Goal: Task Accomplishment & Management: Use online tool/utility

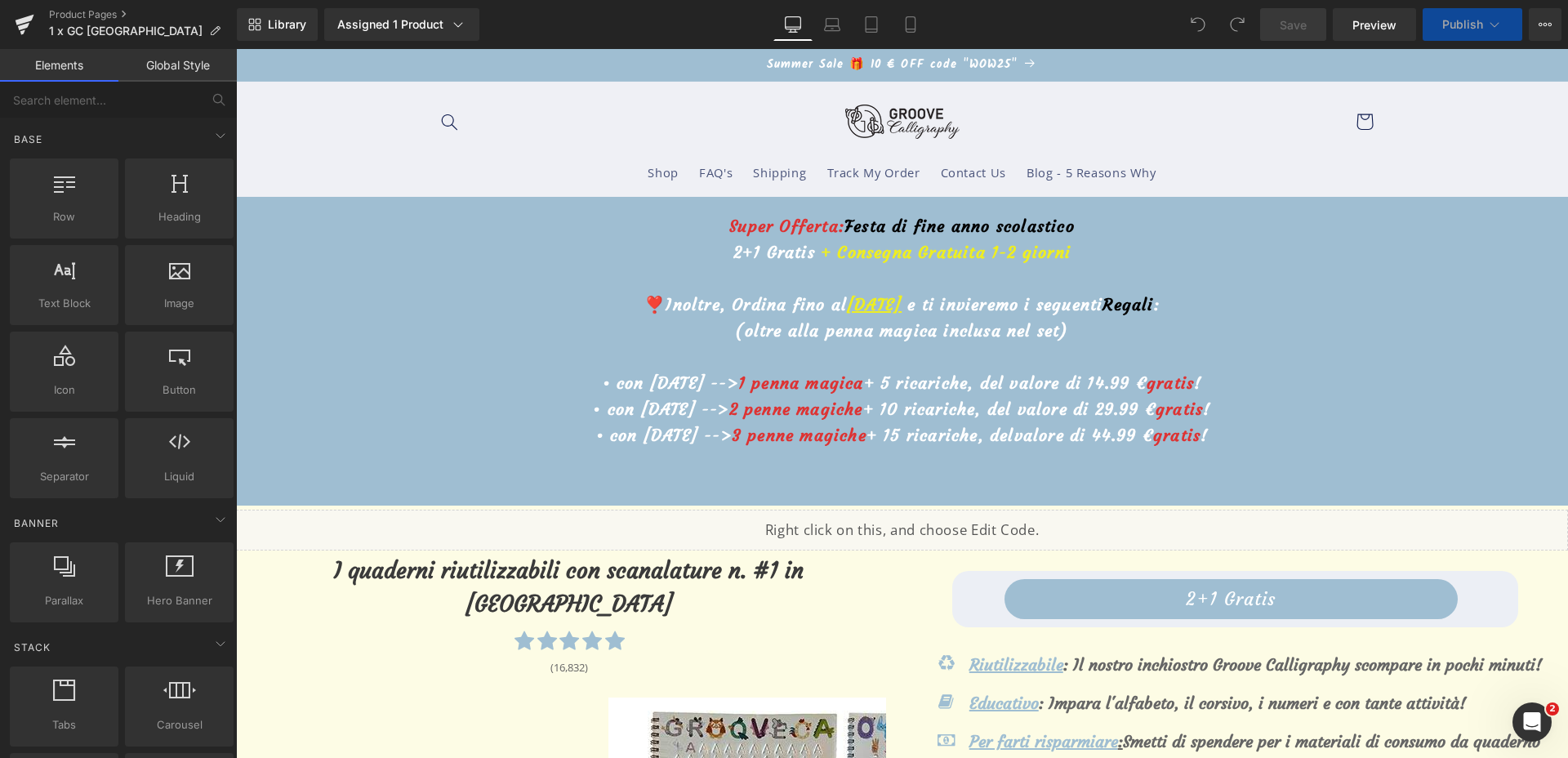
click at [847, 300] on u "11 Agosto" at bounding box center [874, 304] width 55 height 21
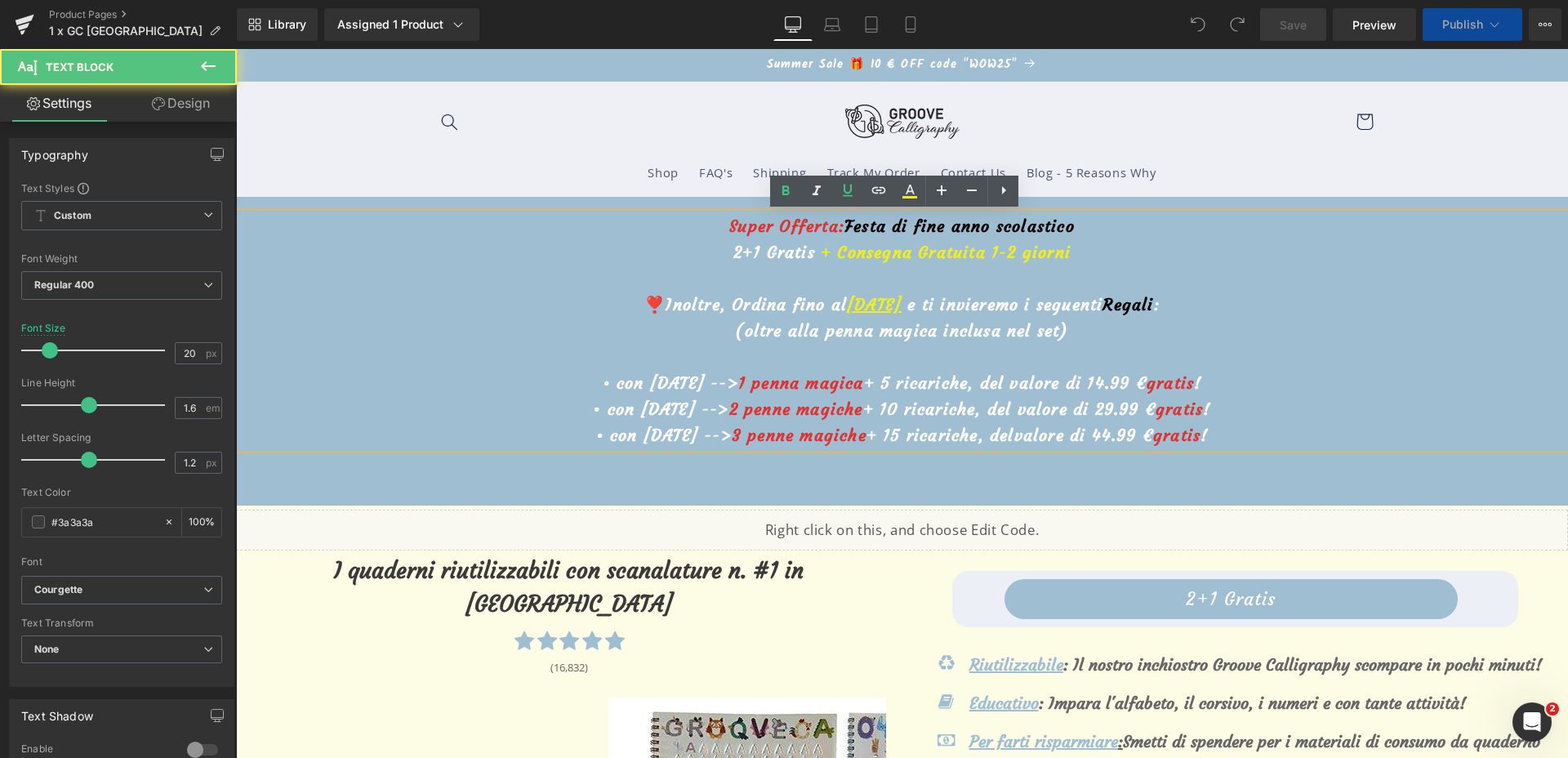
click at [847, 303] on u "11 Agosto" at bounding box center [874, 304] width 55 height 21
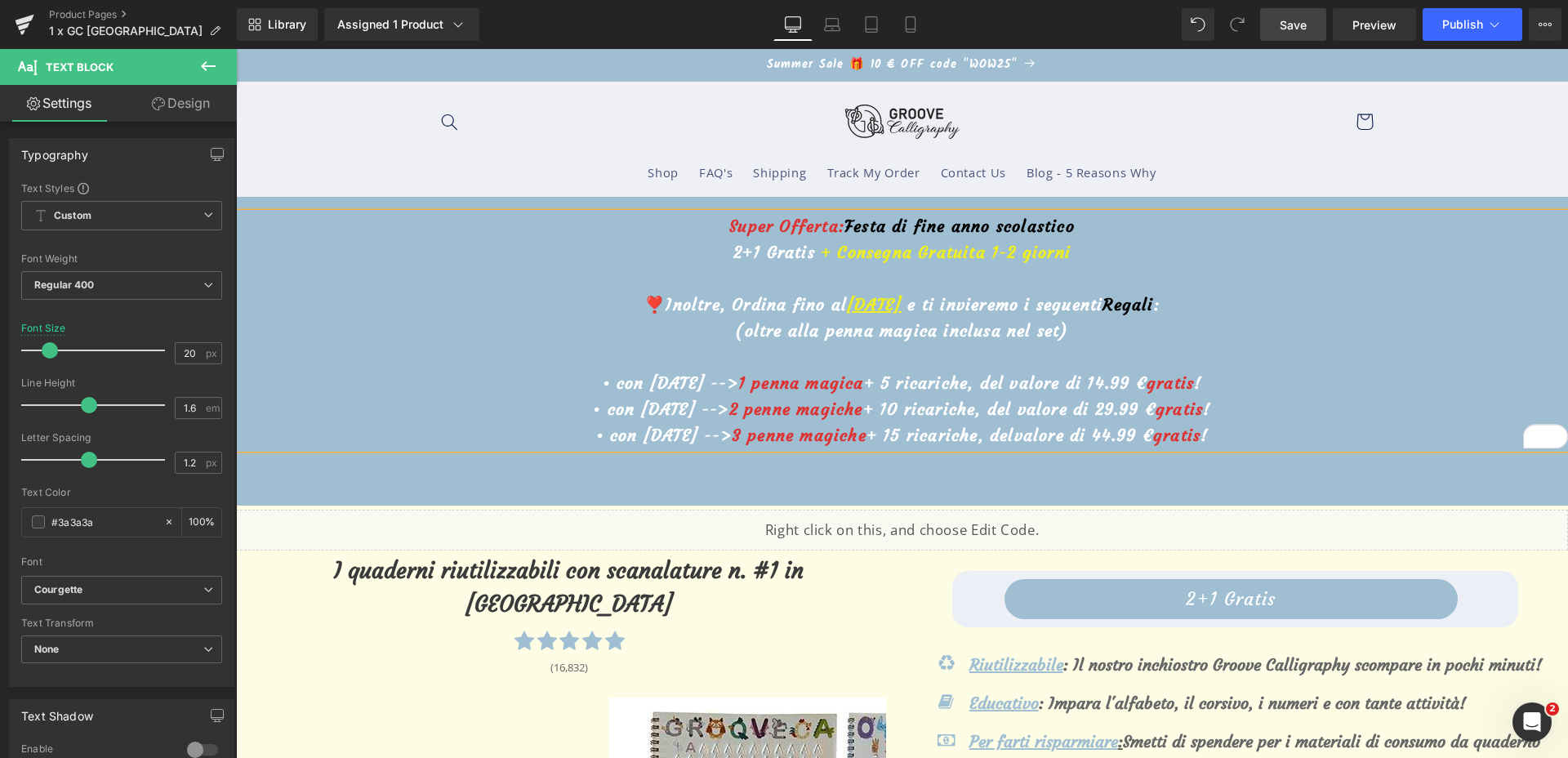
click at [1304, 29] on span "Save" at bounding box center [1293, 24] width 27 height 17
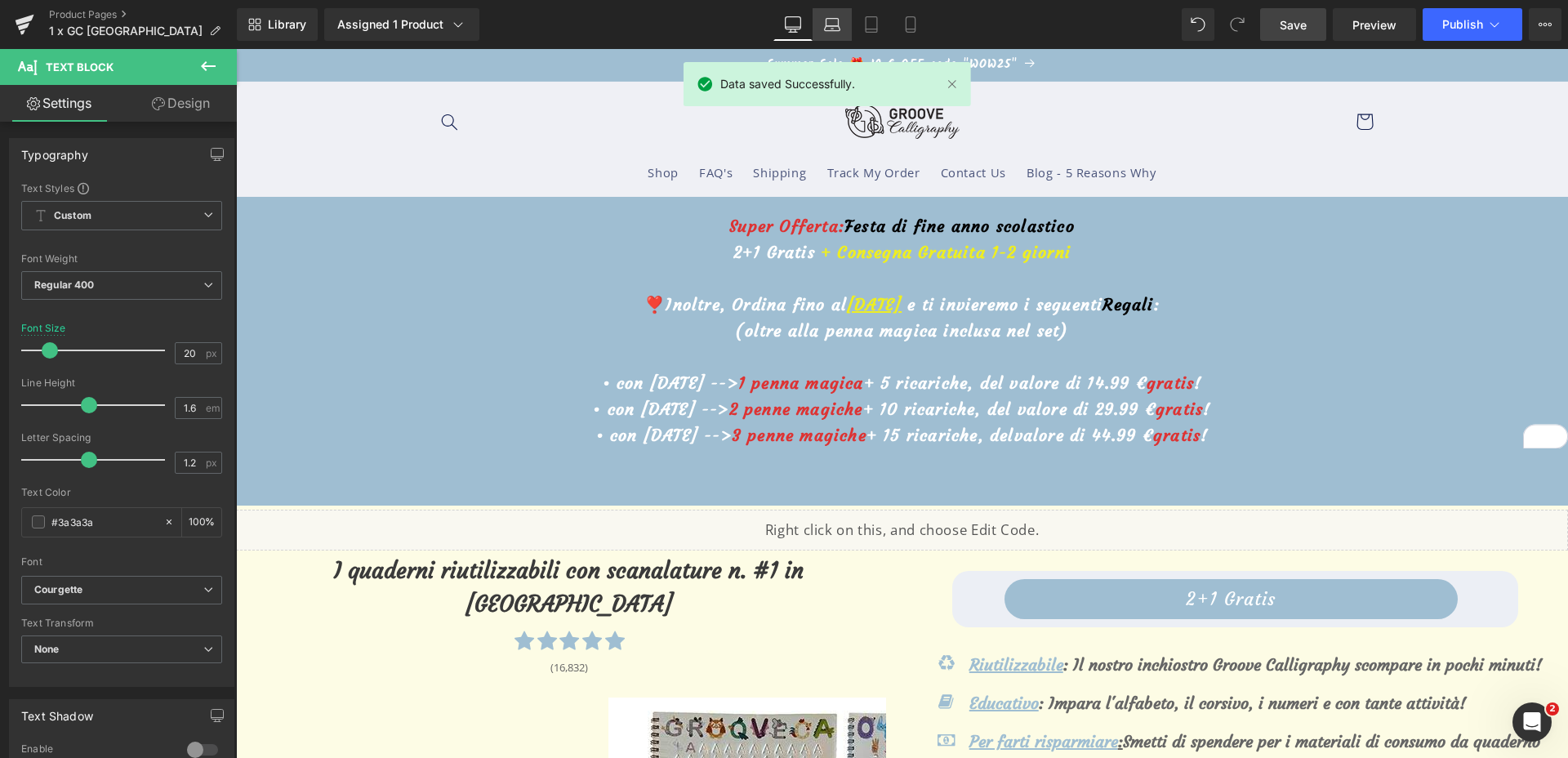
click at [816, 18] on link "Laptop" at bounding box center [831, 24] width 39 height 33
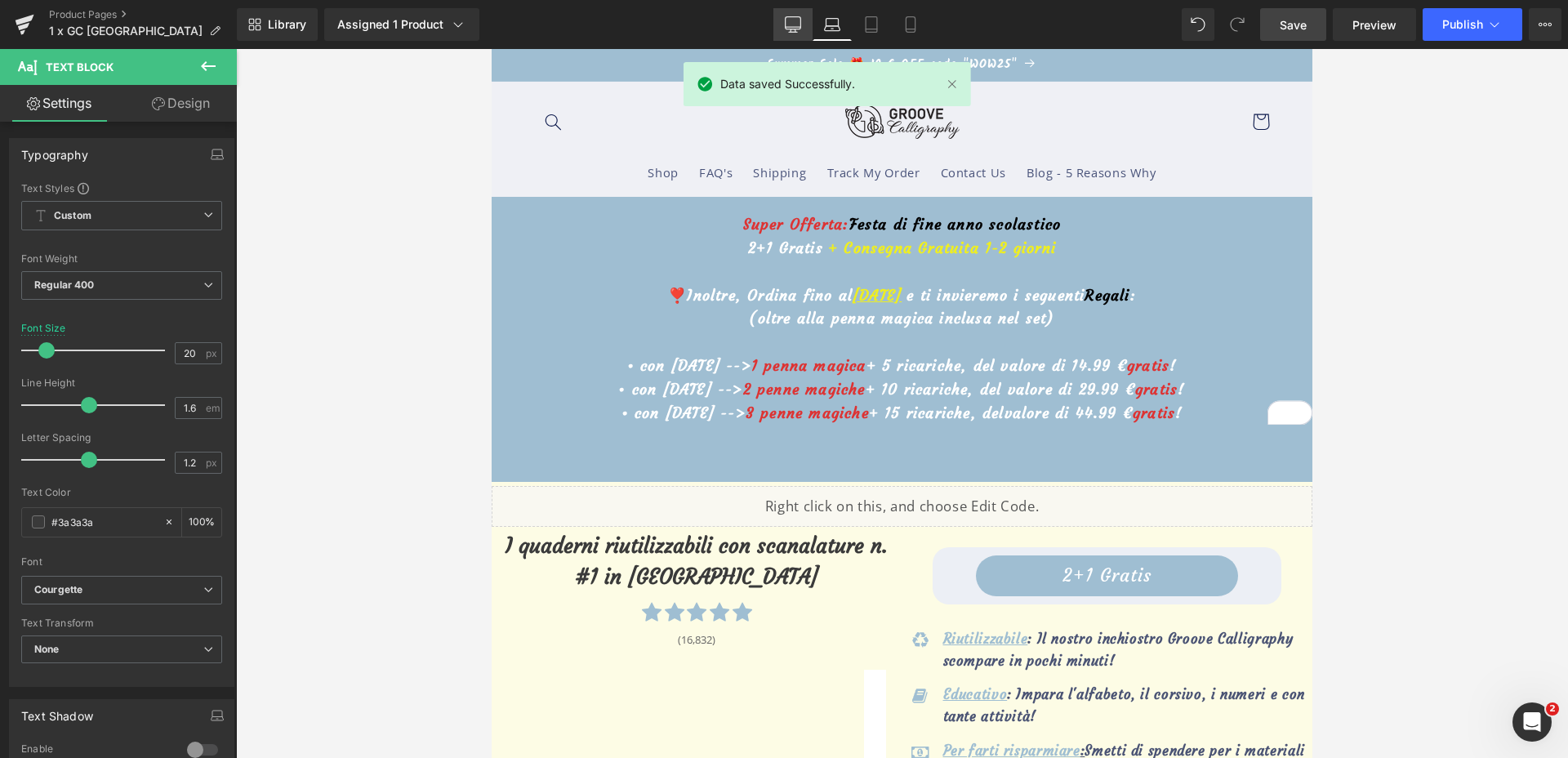
click at [798, 18] on icon at bounding box center [793, 24] width 16 height 16
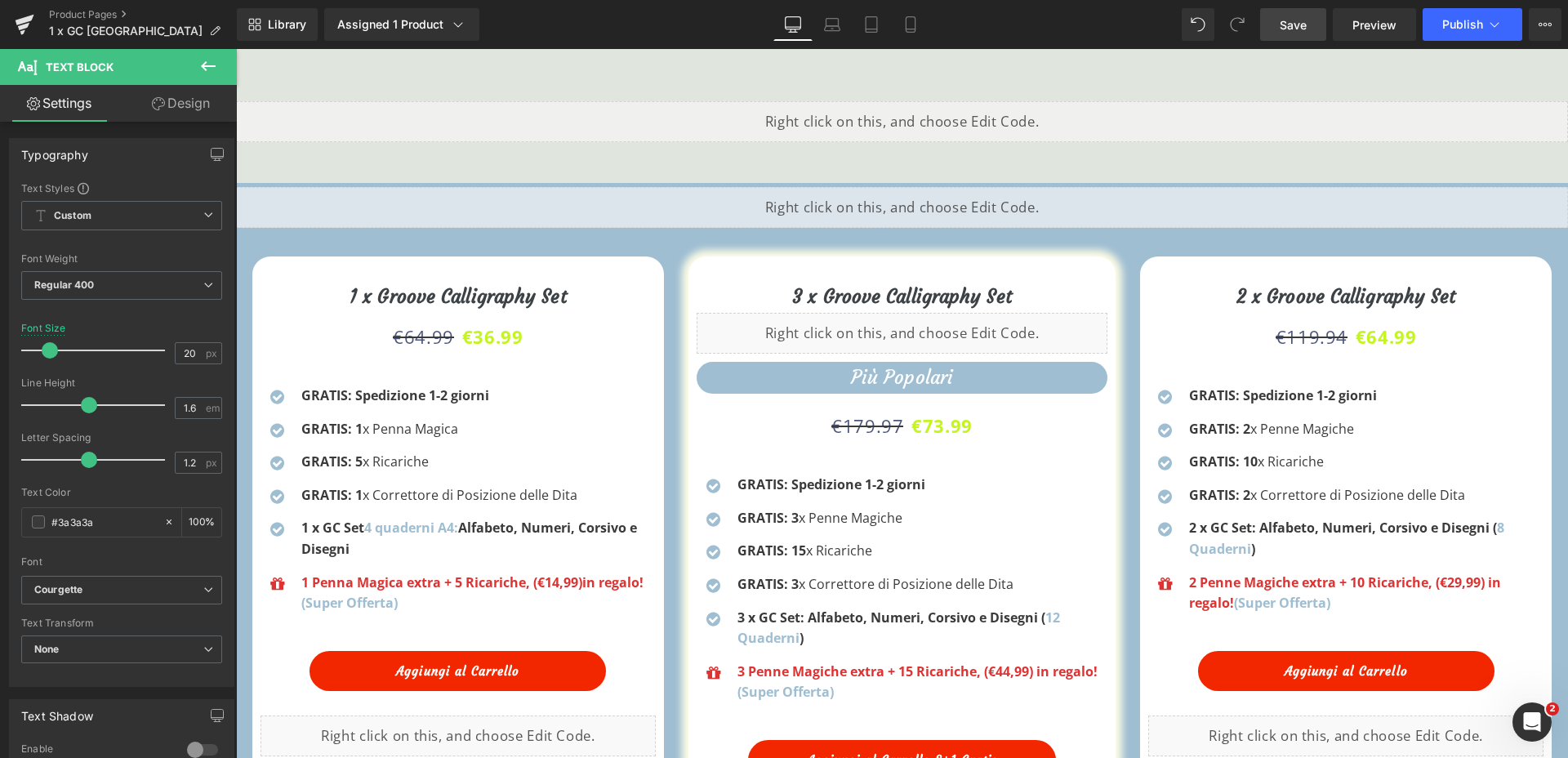
scroll to position [1837, 0]
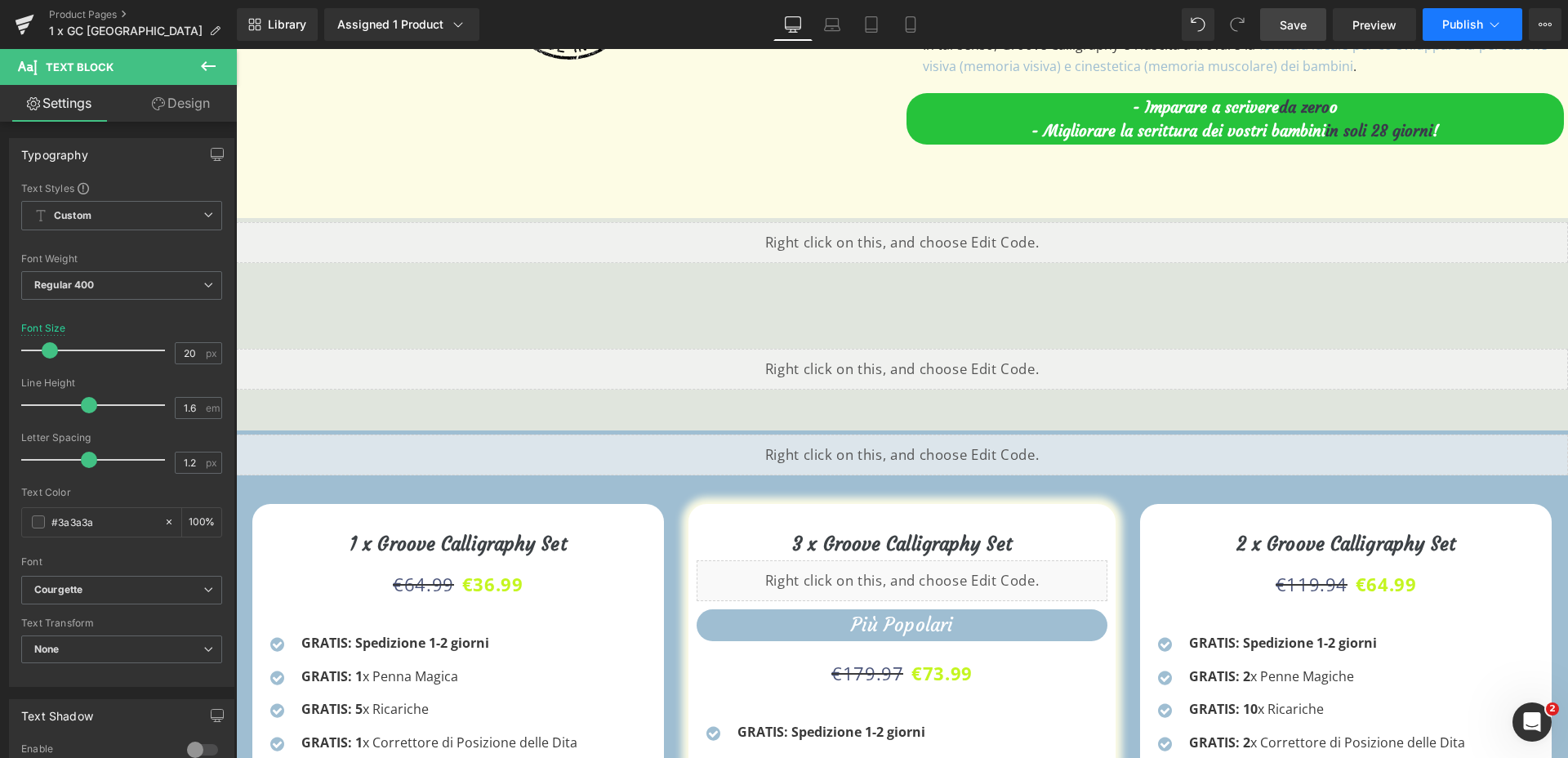
click at [1440, 24] on button "Publish" at bounding box center [1472, 24] width 99 height 33
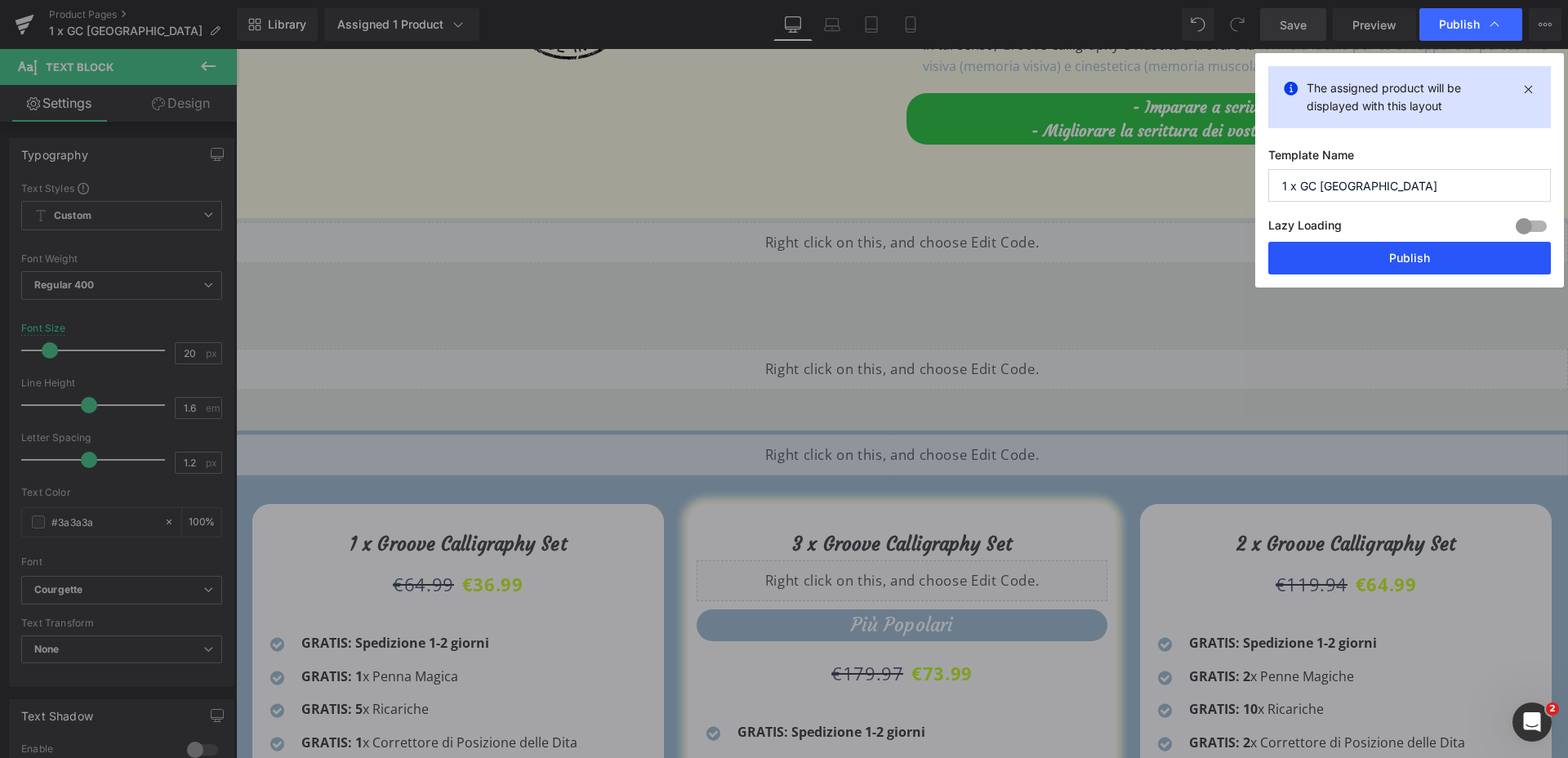
click at [1380, 268] on button "Publish" at bounding box center [1409, 257] width 283 height 33
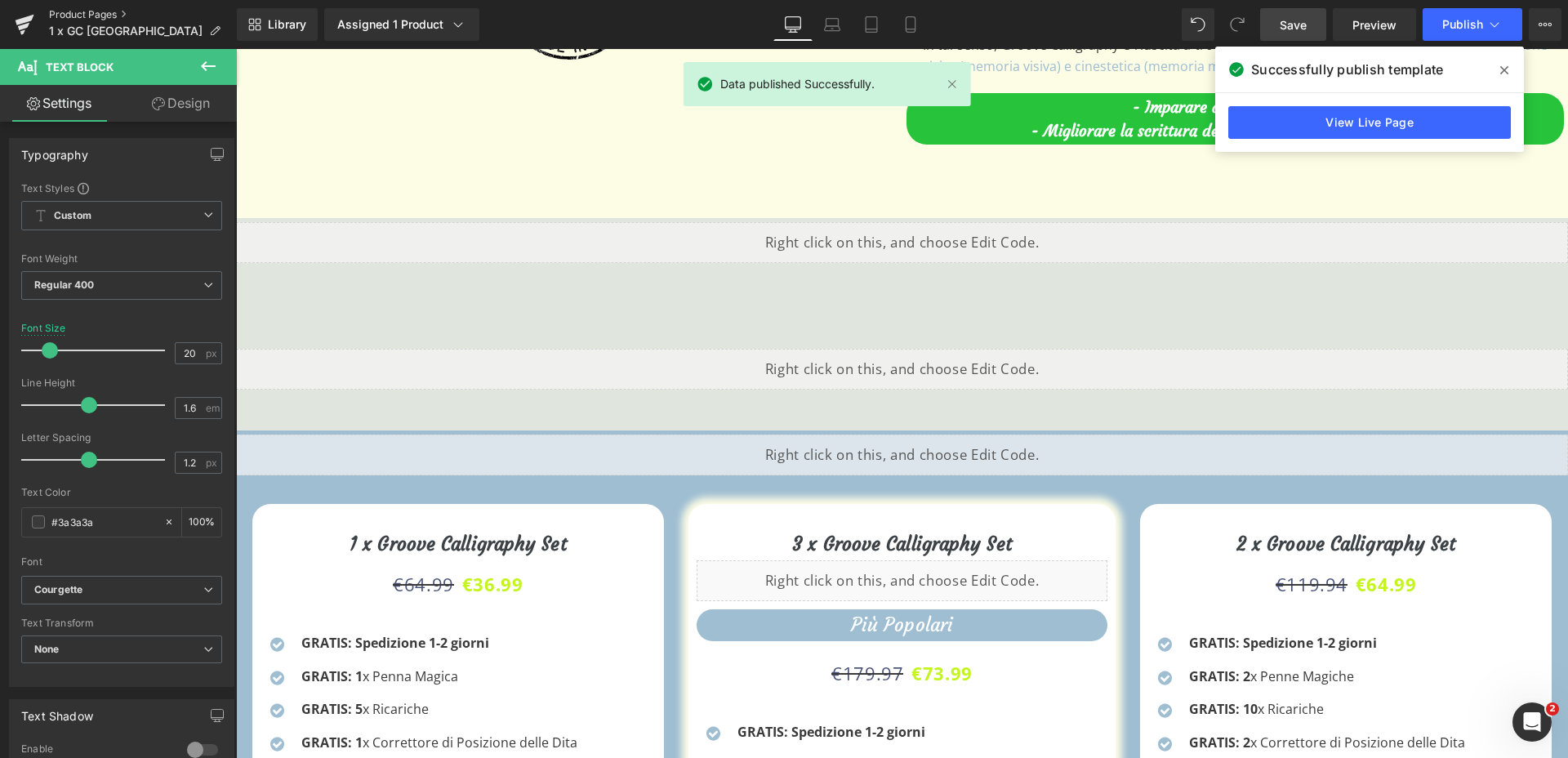
click at [61, 8] on link "Product Pages" at bounding box center [143, 14] width 188 height 13
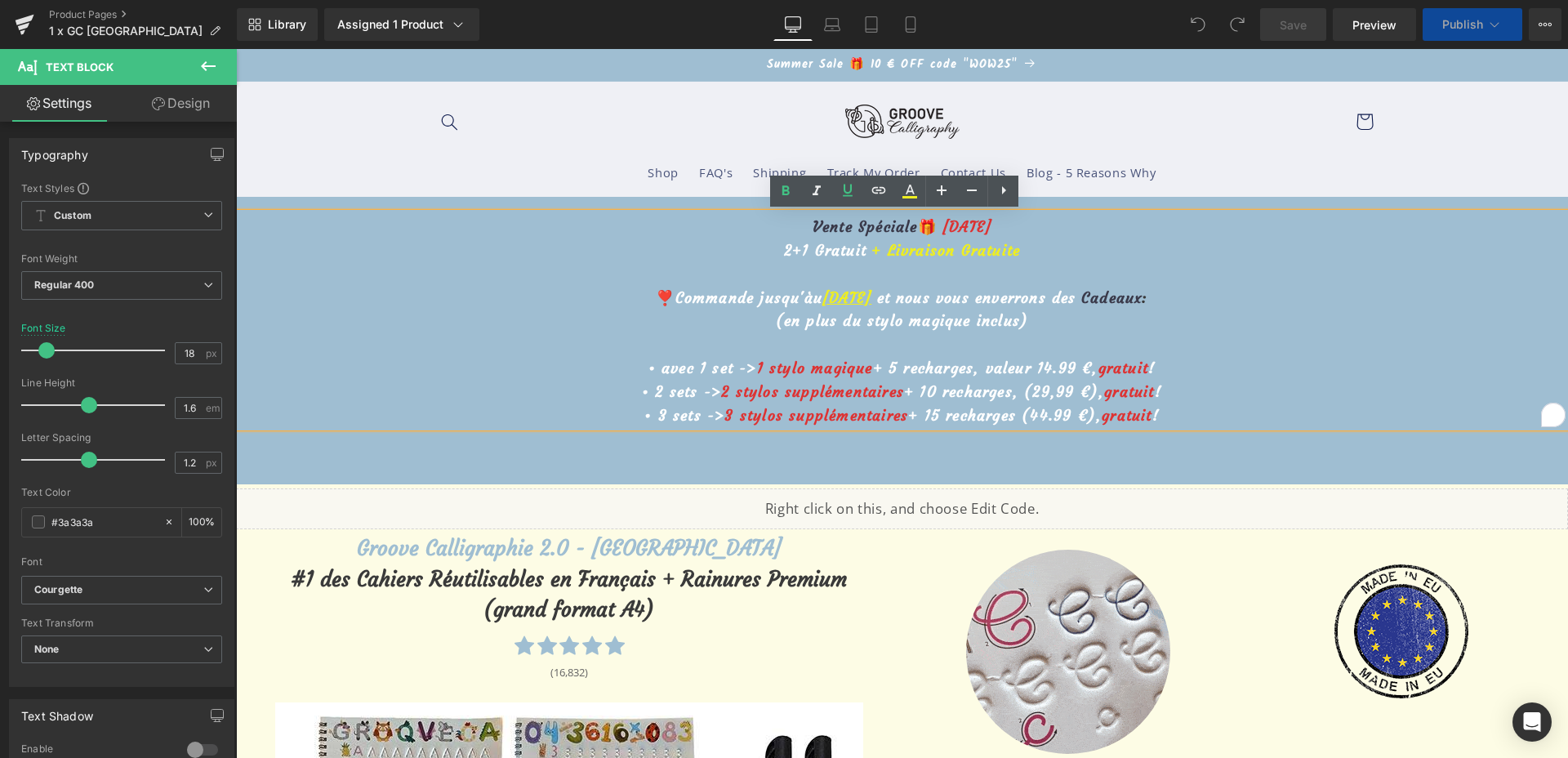
click at [827, 295] on u "[DATE]" at bounding box center [847, 297] width 49 height 19
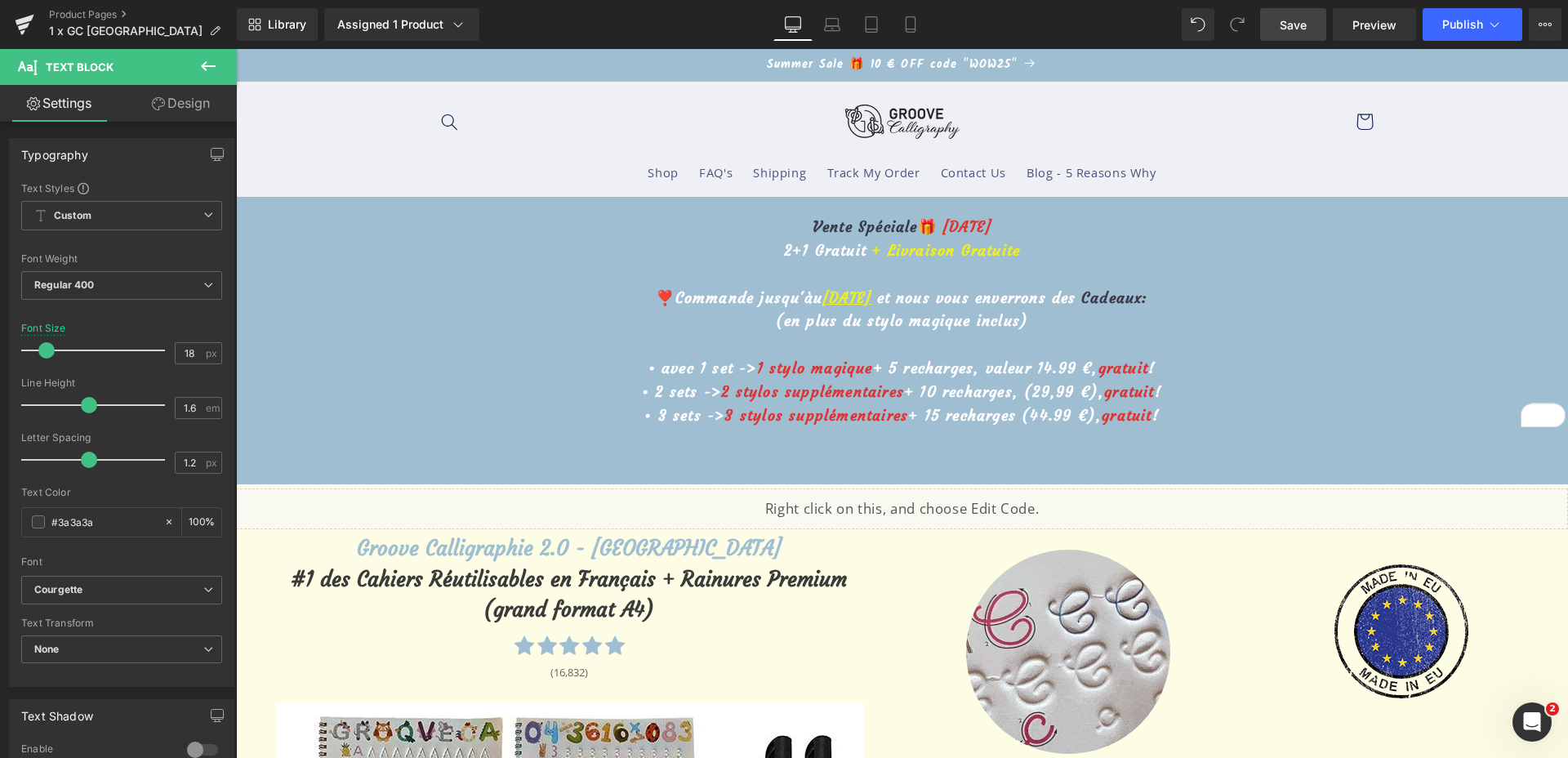
drag, startPoint x: 1291, startPoint y: 34, endPoint x: 800, endPoint y: 230, distance: 528.7
click at [1291, 34] on link "Save" at bounding box center [1292, 24] width 66 height 33
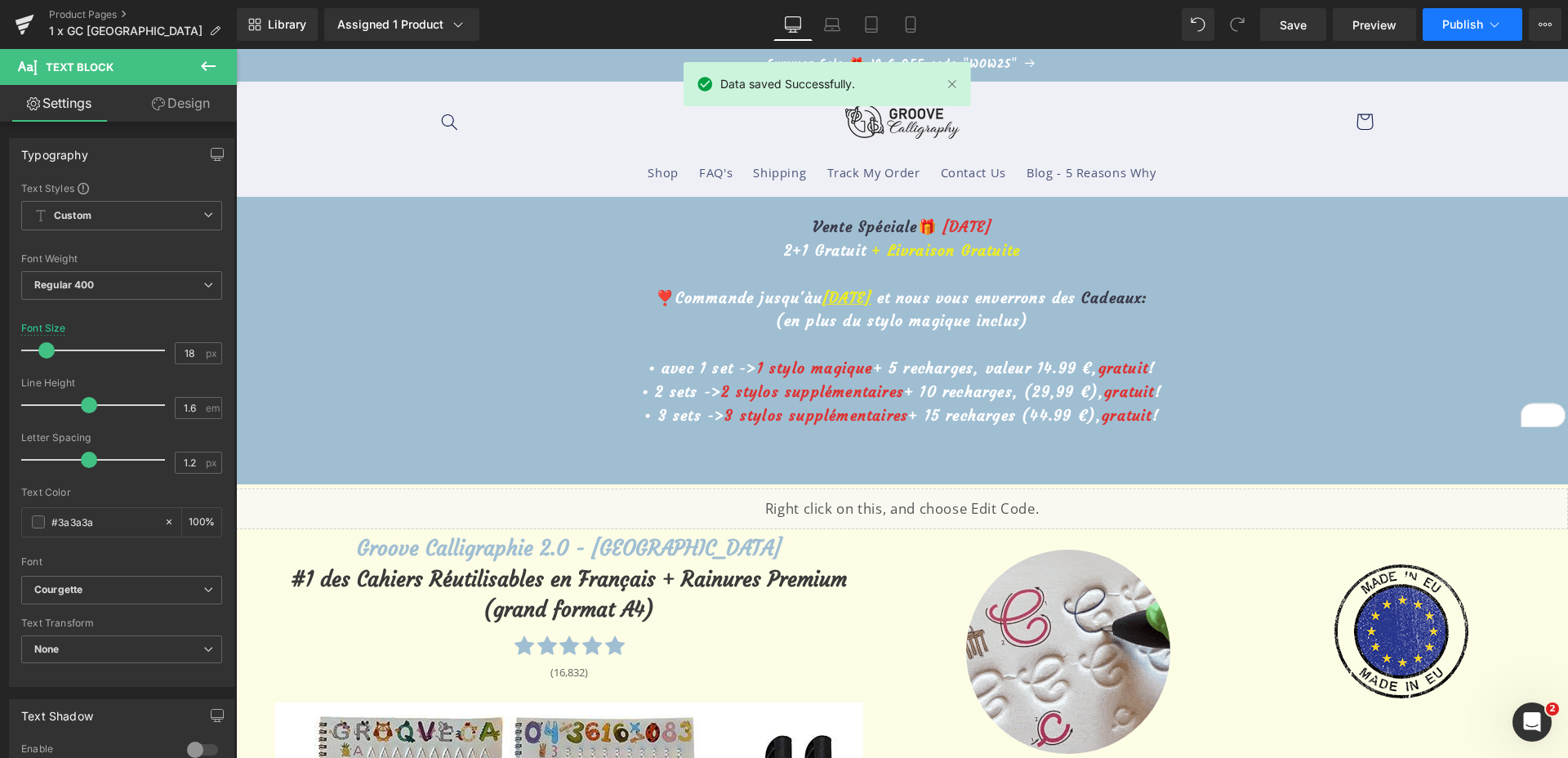
click at [1456, 21] on span "Publish" at bounding box center [1462, 24] width 41 height 13
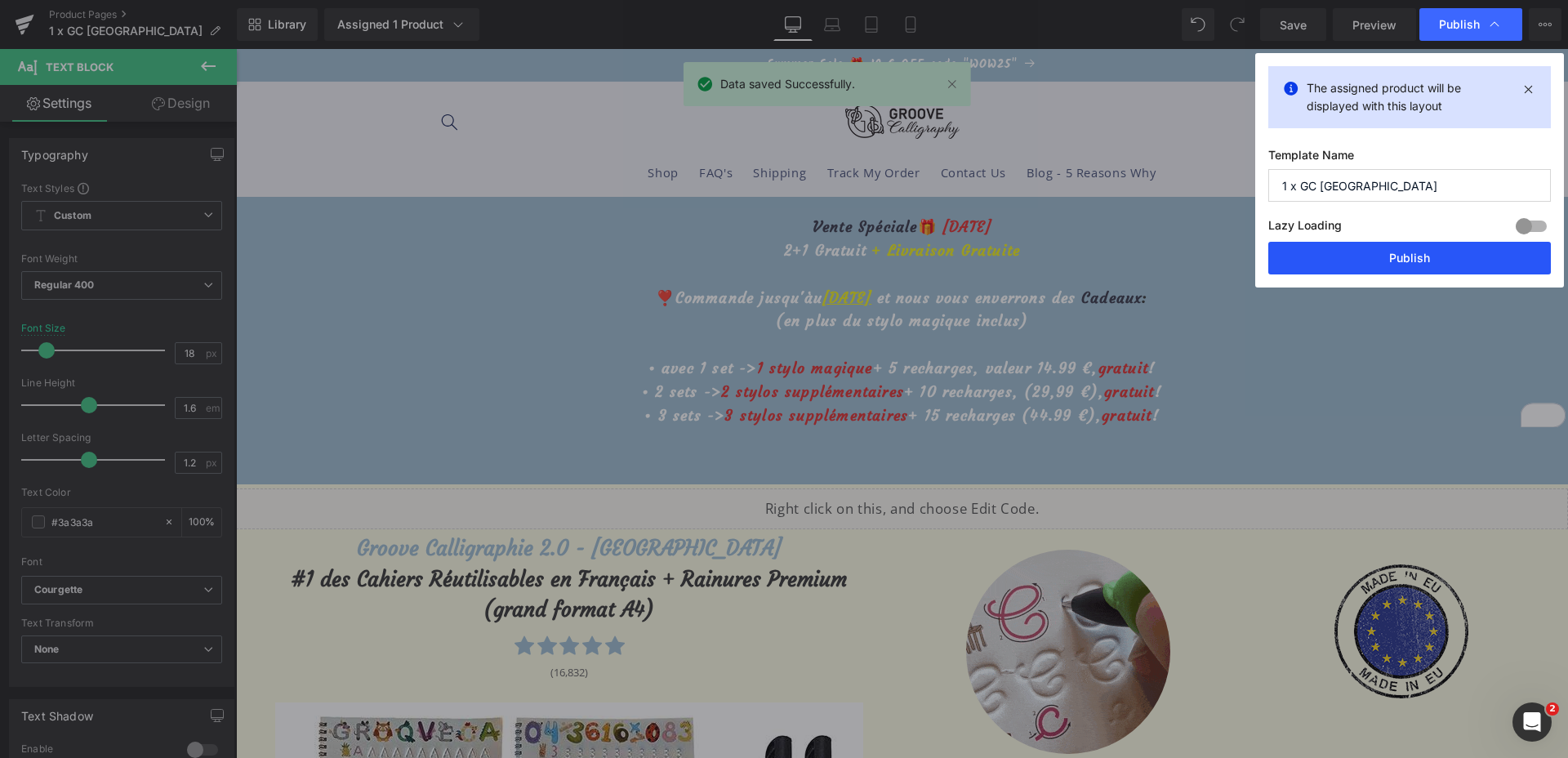
click at [1406, 252] on button "Publish" at bounding box center [1409, 257] width 283 height 33
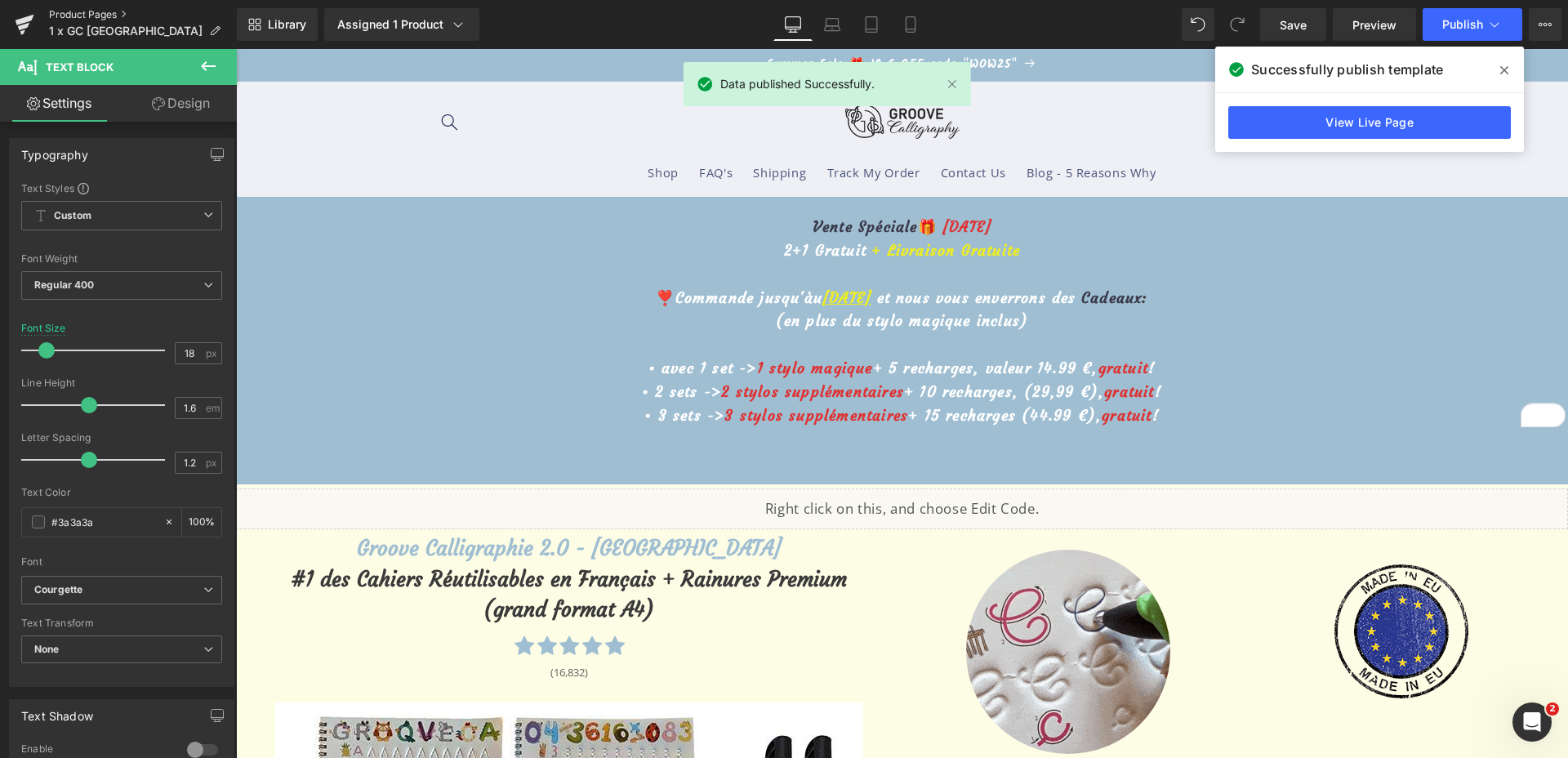
click at [73, 13] on link "Product Pages" at bounding box center [143, 14] width 188 height 13
